Goal: Find specific page/section: Find specific page/section

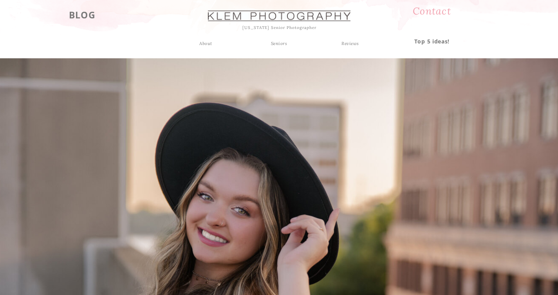
click at [428, 41] on h3 "Top 5 ideas!" at bounding box center [432, 39] width 52 height 7
click at [204, 43] on div "About" at bounding box center [206, 43] width 20 height 7
click at [206, 45] on div "About" at bounding box center [206, 43] width 20 height 7
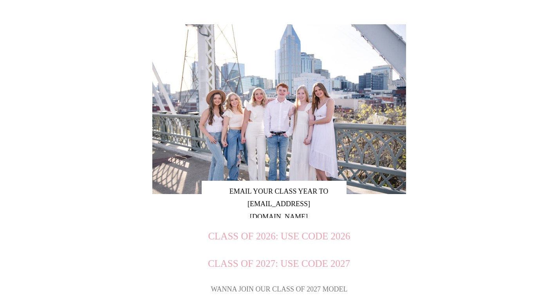
scroll to position [220, 0]
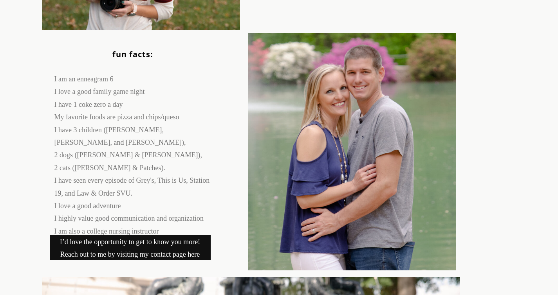
scroll to position [221, 0]
